Goal: Transaction & Acquisition: Book appointment/travel/reservation

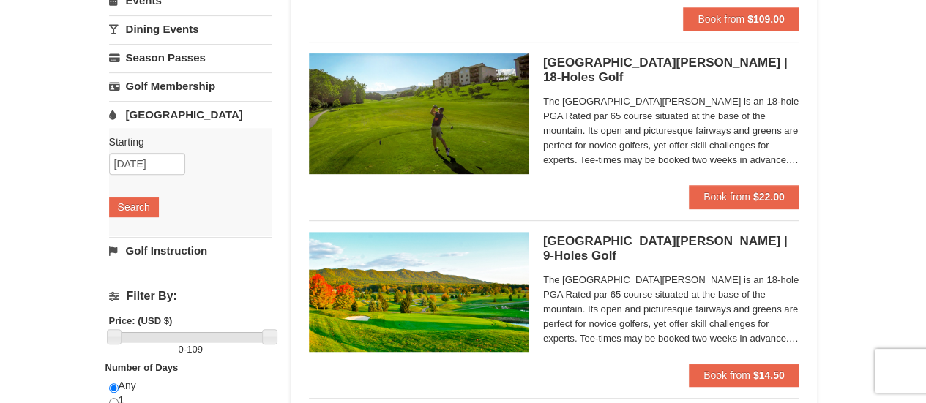
scroll to position [220, 0]
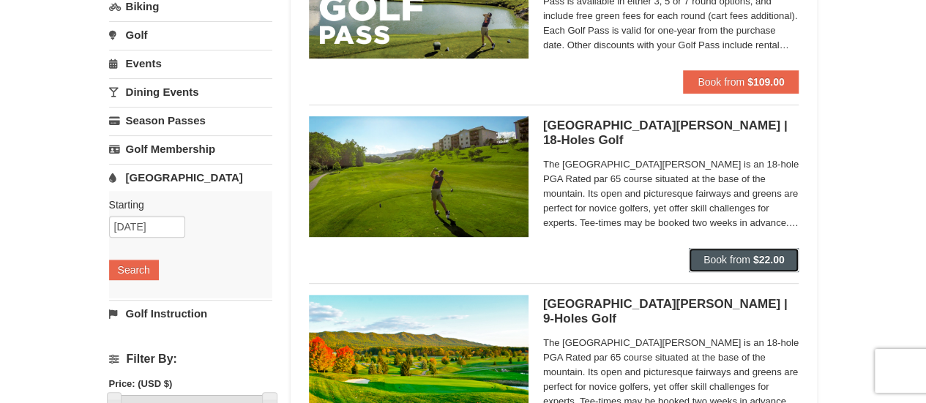
click at [753, 256] on strong "$22.00" at bounding box center [768, 260] width 31 height 12
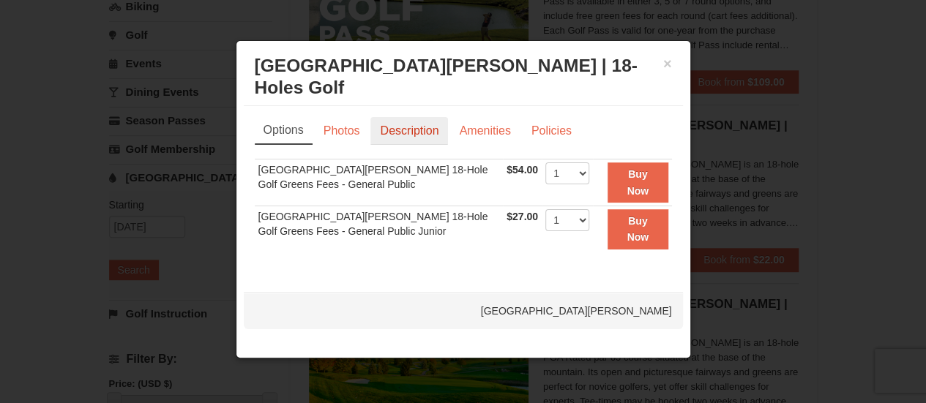
click at [422, 134] on link "Description" at bounding box center [409, 131] width 78 height 28
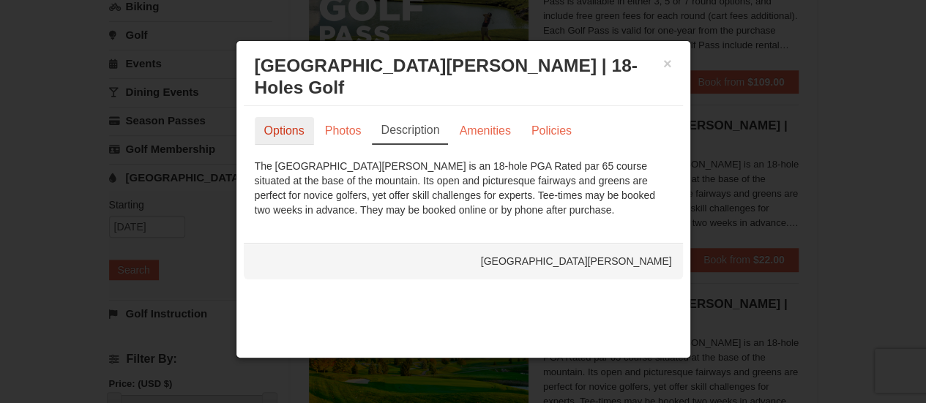
click at [288, 133] on link "Options" at bounding box center [284, 131] width 59 height 28
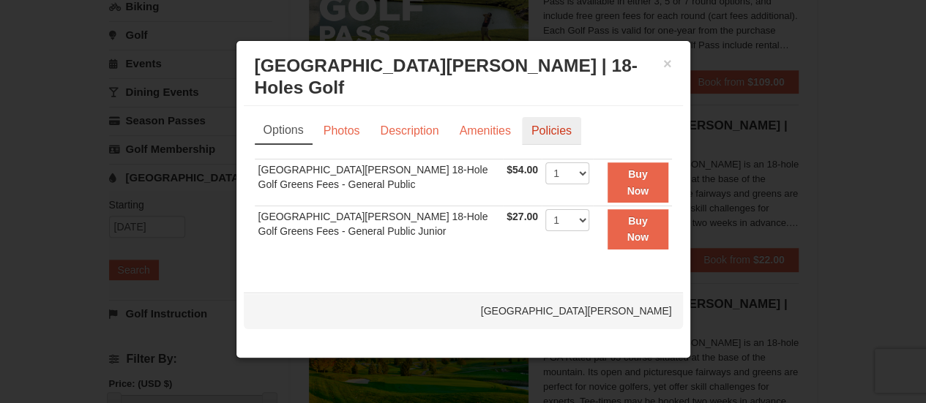
click at [553, 131] on link "Policies" at bounding box center [551, 131] width 59 height 28
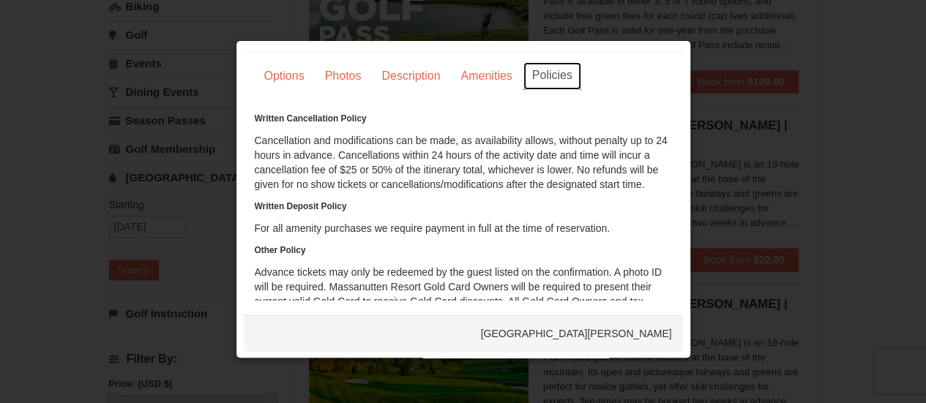
scroll to position [0, 0]
click at [301, 78] on link "Options" at bounding box center [284, 77] width 59 height 28
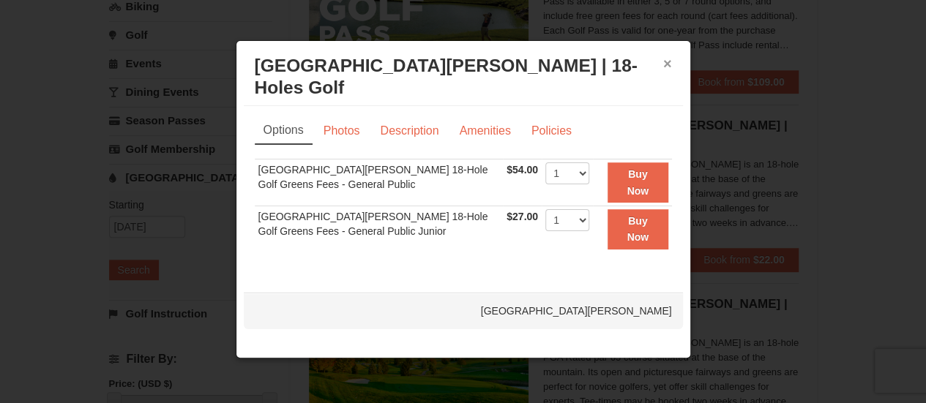
click at [666, 68] on button "×" at bounding box center [667, 63] width 9 height 15
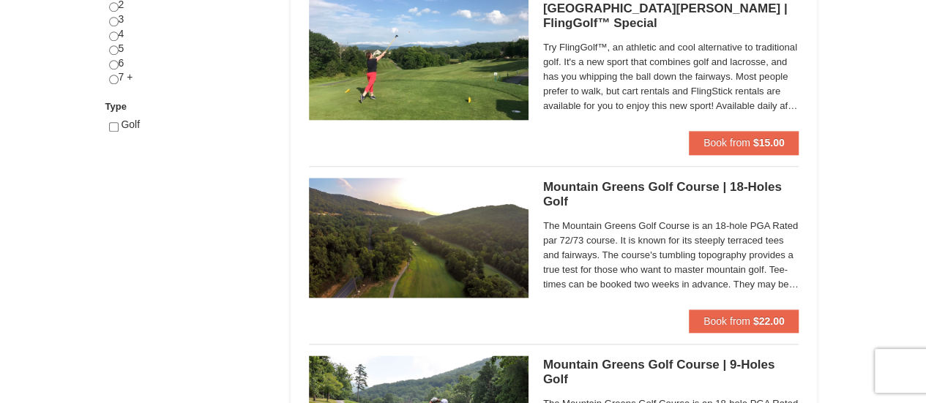
scroll to position [805, 0]
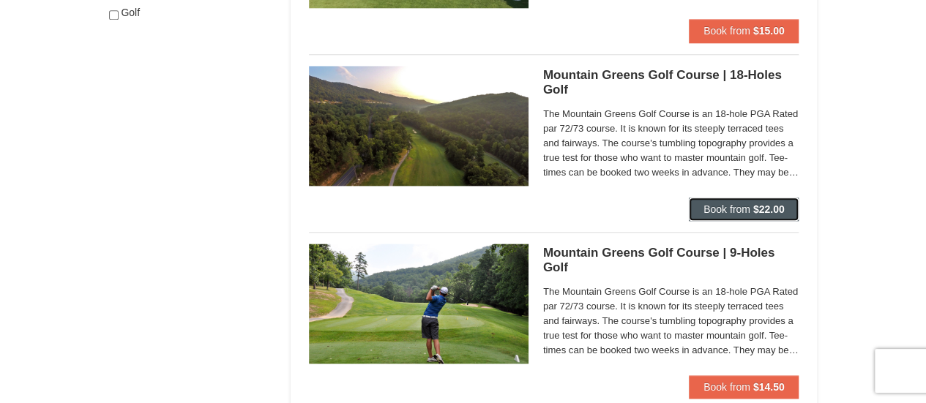
click at [754, 203] on strong "$22.00" at bounding box center [768, 209] width 31 height 12
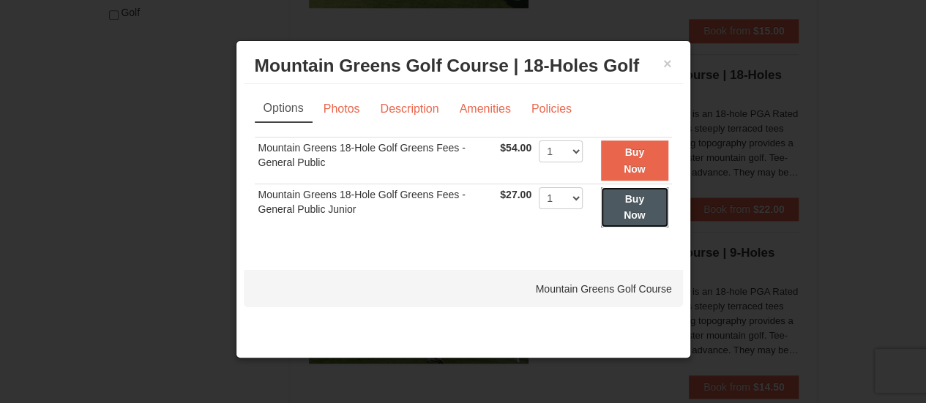
click at [610, 203] on button "Buy Now" at bounding box center [634, 207] width 67 height 40
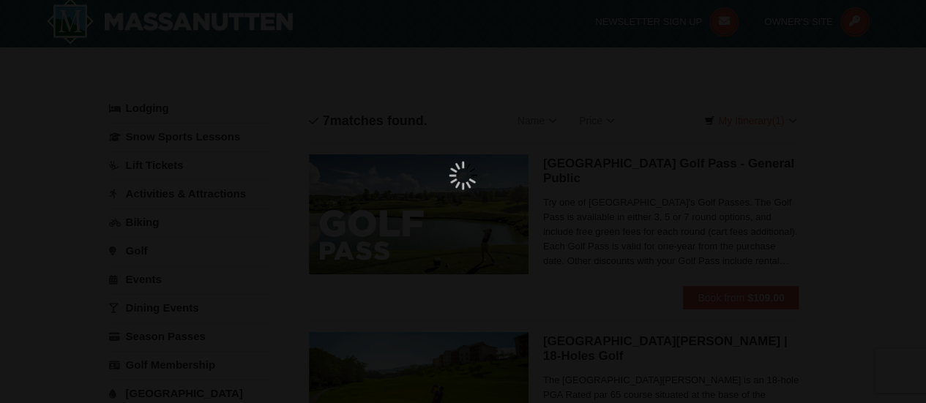
scroll to position [4, 0]
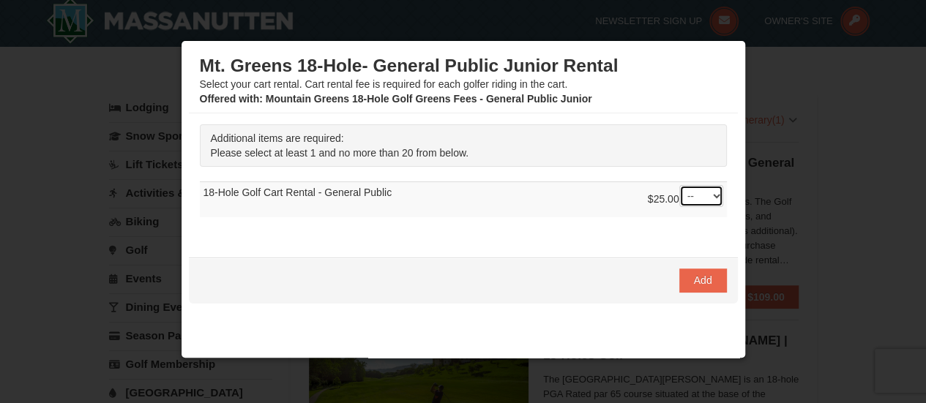
click at [702, 191] on select "-- 01 02 03 04 05 06 07 08" at bounding box center [701, 196] width 44 height 22
click at [705, 193] on select "-- 01 02 03 04 05 06 07 08" at bounding box center [701, 196] width 44 height 22
click at [35, 71] on div at bounding box center [463, 201] width 926 height 403
click at [792, 51] on div at bounding box center [463, 201] width 926 height 403
click at [808, 143] on div at bounding box center [463, 201] width 926 height 403
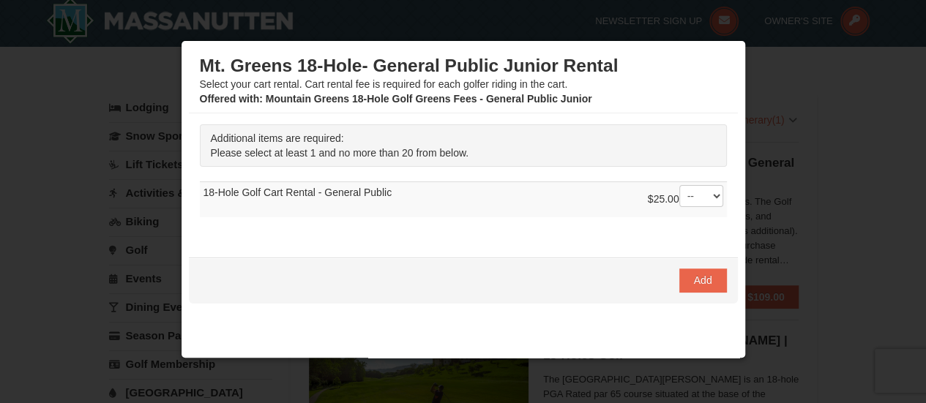
click at [806, 141] on div at bounding box center [463, 201] width 926 height 403
click at [805, 138] on div at bounding box center [463, 201] width 926 height 403
click at [607, 80] on div "Mt. Greens 18-Hole- General Public Junior Rental Select your cart rental. Cart …" at bounding box center [463, 80] width 527 height 51
